Goal: Transaction & Acquisition: Book appointment/travel/reservation

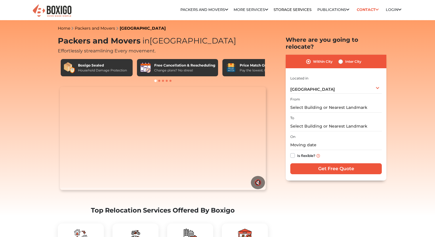
click at [345, 58] on label "Inter City" at bounding box center [353, 61] width 16 height 7
click at [343, 58] on input "Inter City" at bounding box center [340, 61] width 5 height 6
radio input "true"
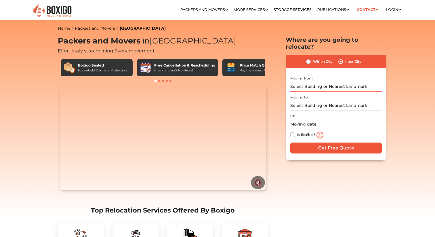
click at [312, 81] on input "text" at bounding box center [335, 86] width 91 height 10
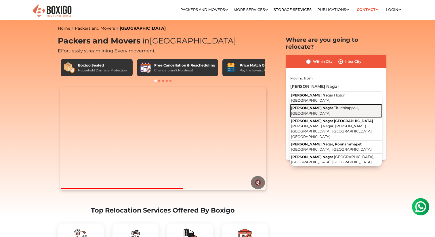
click at [327, 106] on span "Tiruchirappalli, [GEOGRAPHIC_DATA]" at bounding box center [325, 111] width 68 height 10
type input "[PERSON_NAME] Nagar, [GEOGRAPHIC_DATA], [GEOGRAPHIC_DATA]"
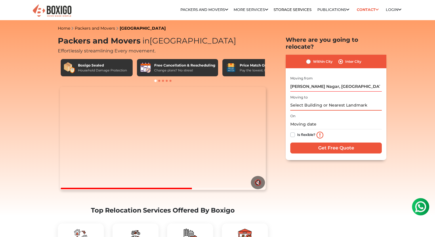
click at [310, 102] on input "text" at bounding box center [335, 105] width 91 height 10
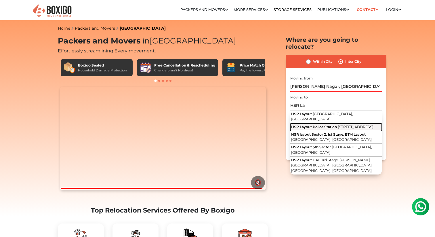
click at [338, 125] on span "[STREET_ADDRESS]" at bounding box center [356, 127] width 36 height 4
type input "HSR [GEOGRAPHIC_DATA], [STREET_ADDRESS]"
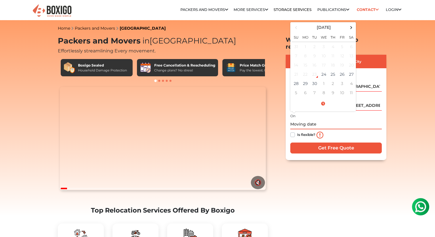
click at [305, 119] on input "text" at bounding box center [335, 124] width 91 height 10
click at [313, 79] on td "30" at bounding box center [314, 83] width 9 height 9
type input "[DATE] 12:00 AM"
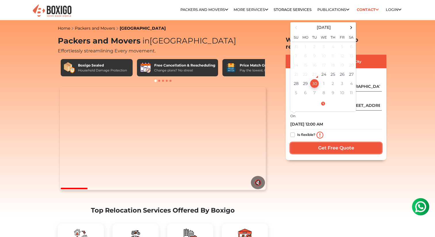
click at [314, 142] on input "Get Free Quote" at bounding box center [335, 147] width 91 height 11
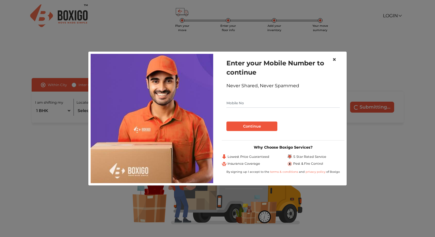
click at [334, 59] on span "×" at bounding box center [334, 59] width 4 height 8
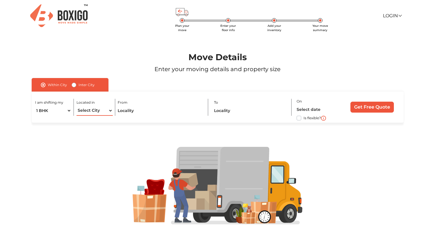
click at [103, 109] on select "Select City [GEOGRAPHIC_DATA] [GEOGRAPHIC_DATA] [GEOGRAPHIC_DATA] [GEOGRAPHIC_D…" at bounding box center [95, 111] width 36 height 10
click at [79, 84] on label "Inter City" at bounding box center [87, 84] width 16 height 7
click at [74, 84] on input "Inter City" at bounding box center [74, 84] width 5 height 6
radio input "true"
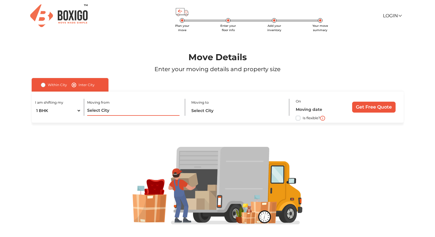
click at [108, 112] on input "text" at bounding box center [133, 111] width 92 height 10
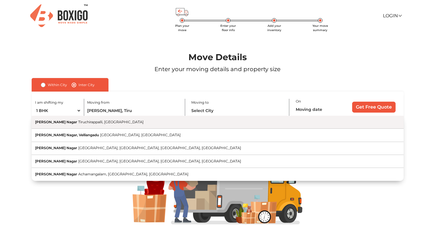
click at [120, 124] on button "[PERSON_NAME] Nagar Tiruchirappalli, [GEOGRAPHIC_DATA]" at bounding box center [218, 122] width 372 height 13
type input "[PERSON_NAME] Nagar, [GEOGRAPHIC_DATA], [GEOGRAPHIC_DATA]"
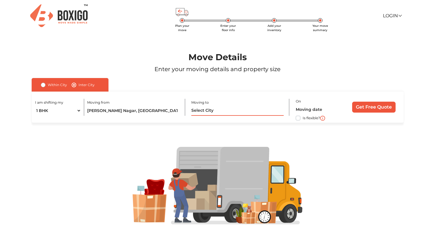
click at [209, 110] on input "text" at bounding box center [237, 111] width 92 height 10
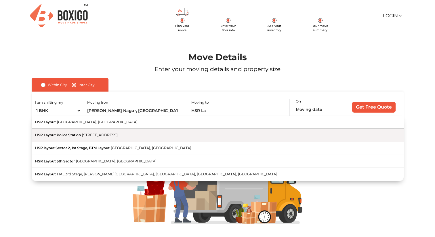
click at [118, 137] on span "[STREET_ADDRESS]" at bounding box center [100, 135] width 36 height 4
type input "HSR [GEOGRAPHIC_DATA], [STREET_ADDRESS]"
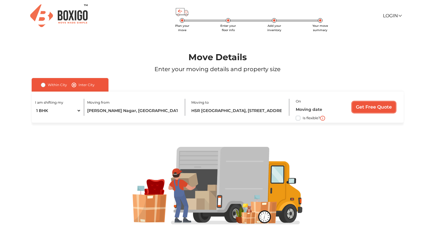
click at [374, 109] on input "Get Free Quote" at bounding box center [373, 107] width 43 height 11
click at [310, 110] on input "text" at bounding box center [319, 109] width 46 height 10
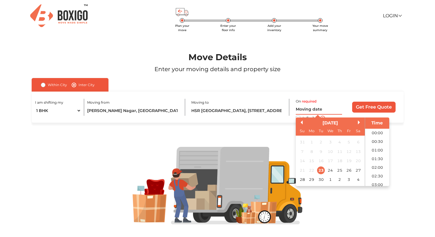
scroll to position [269, 0]
click at [322, 181] on div "30" at bounding box center [321, 179] width 8 height 8
type input "30/09/2025 12:00 AM"
click at [365, 110] on input "Get Free Quote" at bounding box center [373, 107] width 43 height 11
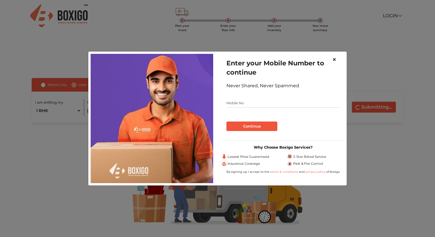
click at [335, 60] on span "×" at bounding box center [334, 59] width 4 height 8
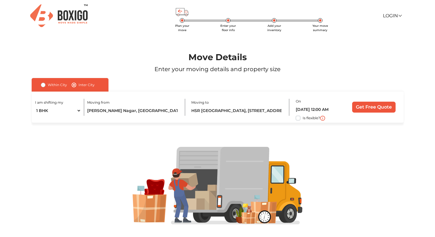
click at [303, 120] on label "Is flexible?" at bounding box center [312, 117] width 18 height 6
click at [36, 120] on input "Is flexible?" at bounding box center [34, 117] width 5 height 6
checkbox input "true"
click at [383, 106] on input "Get Free Quote" at bounding box center [373, 107] width 43 height 11
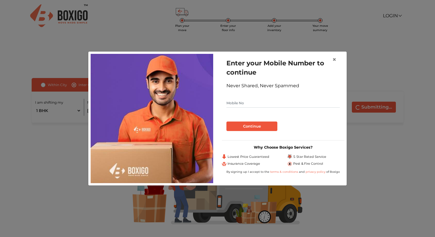
click at [243, 101] on input "text" at bounding box center [282, 102] width 113 height 9
type input "1234567890"
click at [240, 128] on button "Continue" at bounding box center [251, 126] width 51 height 10
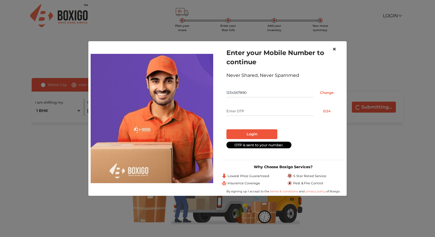
click at [336, 49] on span "×" at bounding box center [334, 49] width 4 height 8
